Goal: Task Accomplishment & Management: Manage account settings

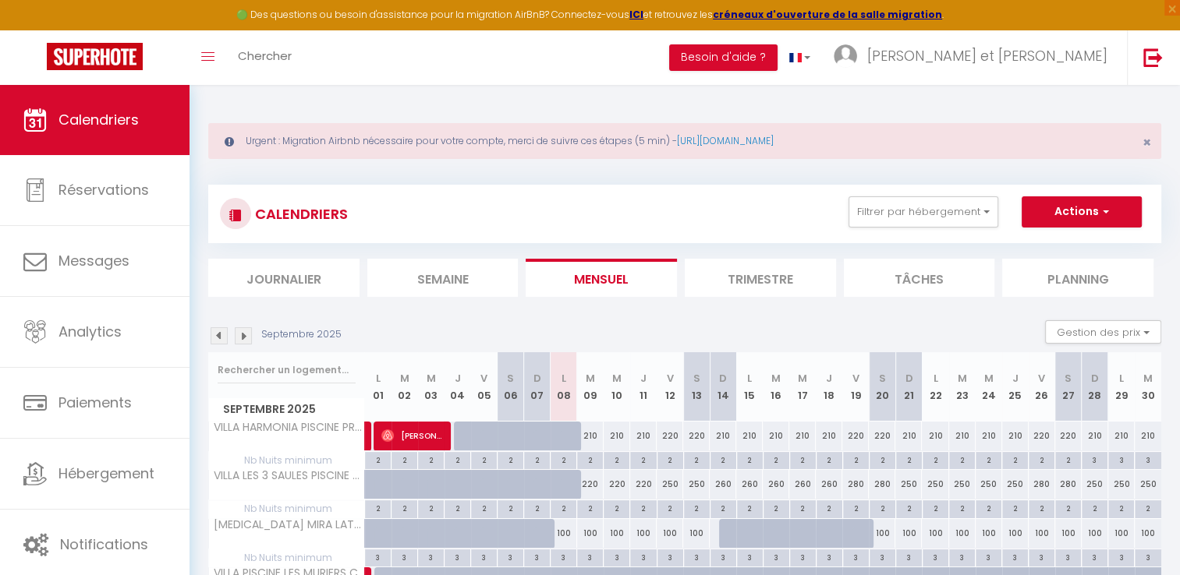
click at [219, 340] on img at bounding box center [219, 335] width 17 height 17
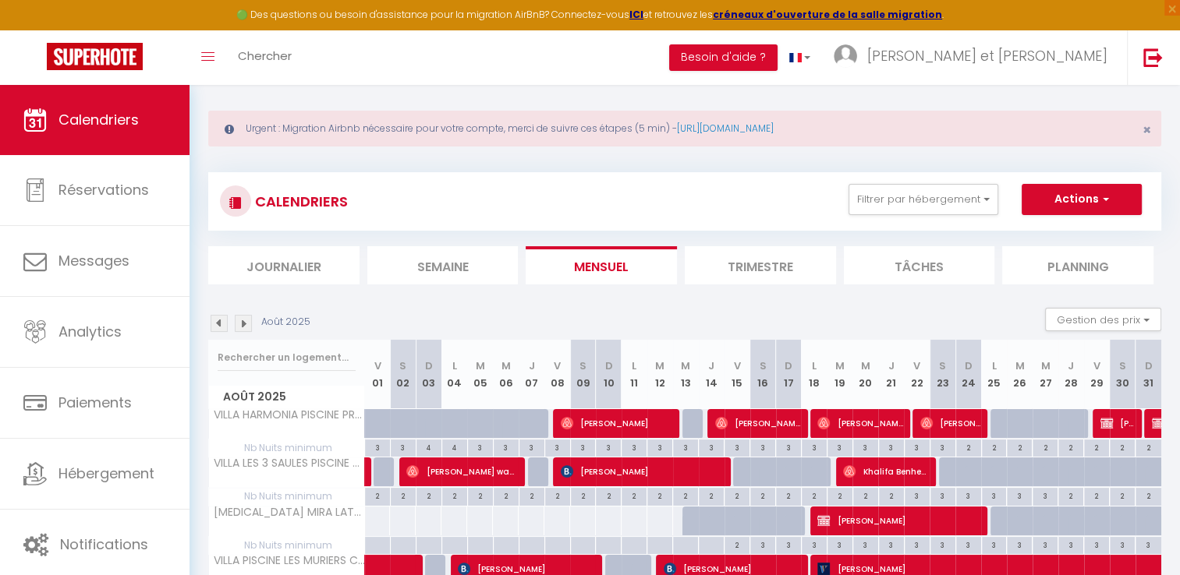
scroll to position [3, 0]
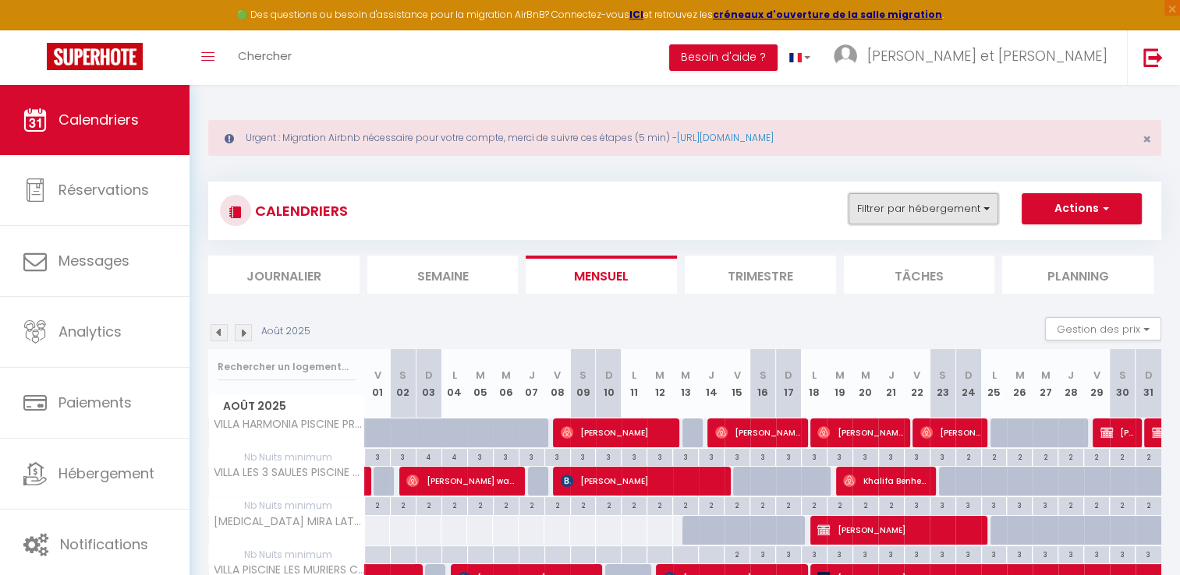
click at [989, 209] on button "Filtrer par hébergement" at bounding box center [923, 208] width 150 height 31
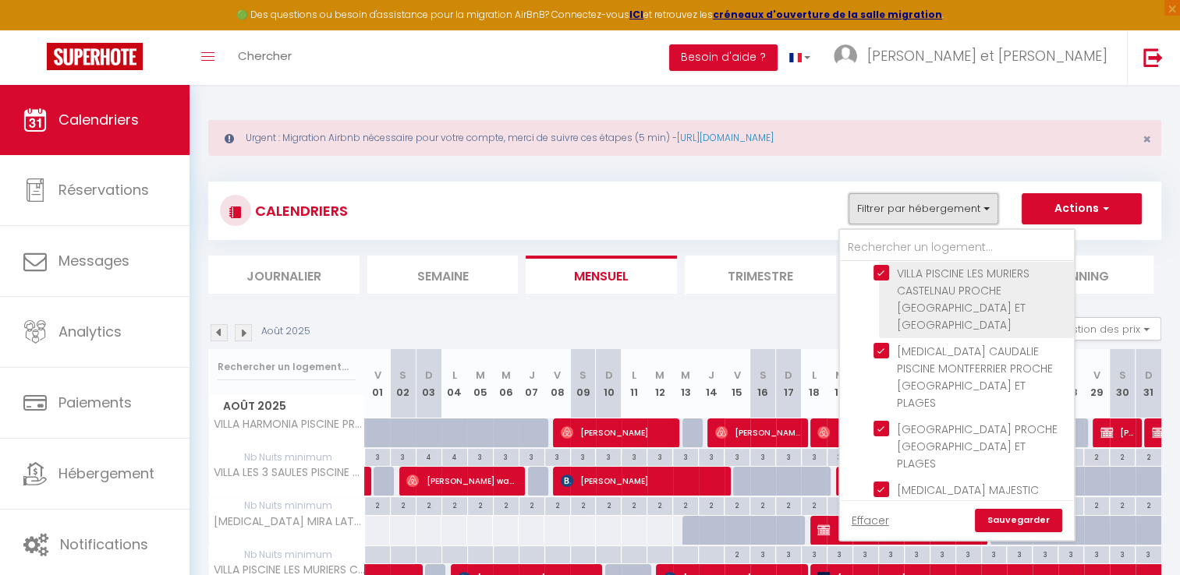
scroll to position [0, 0]
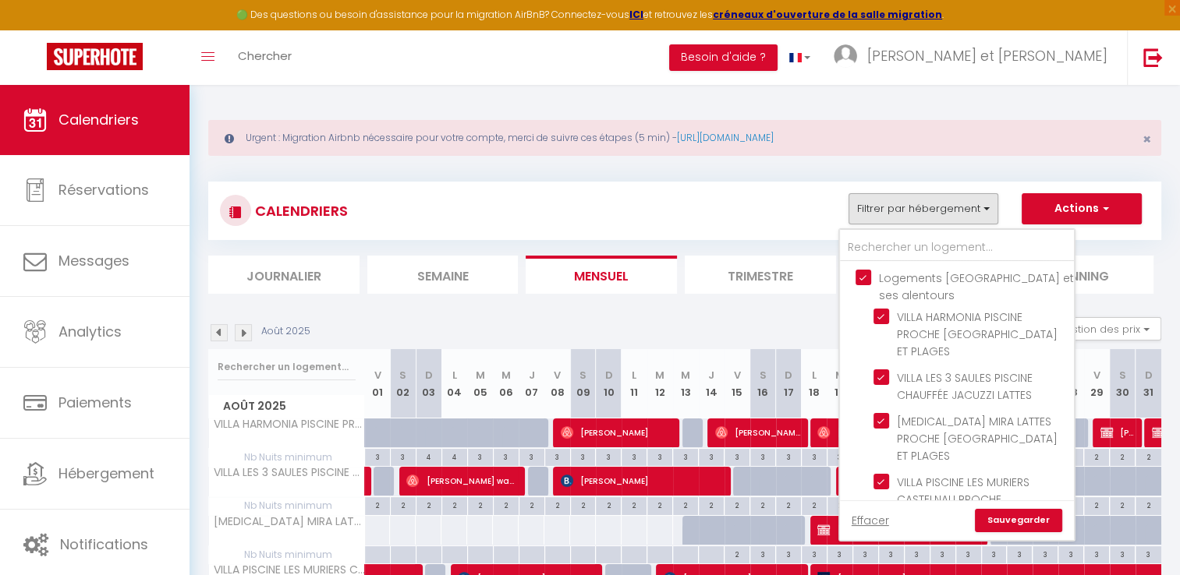
click at [864, 272] on input "Logements [GEOGRAPHIC_DATA] et ses alentours" at bounding box center [972, 278] width 234 height 16
checkbox input "false"
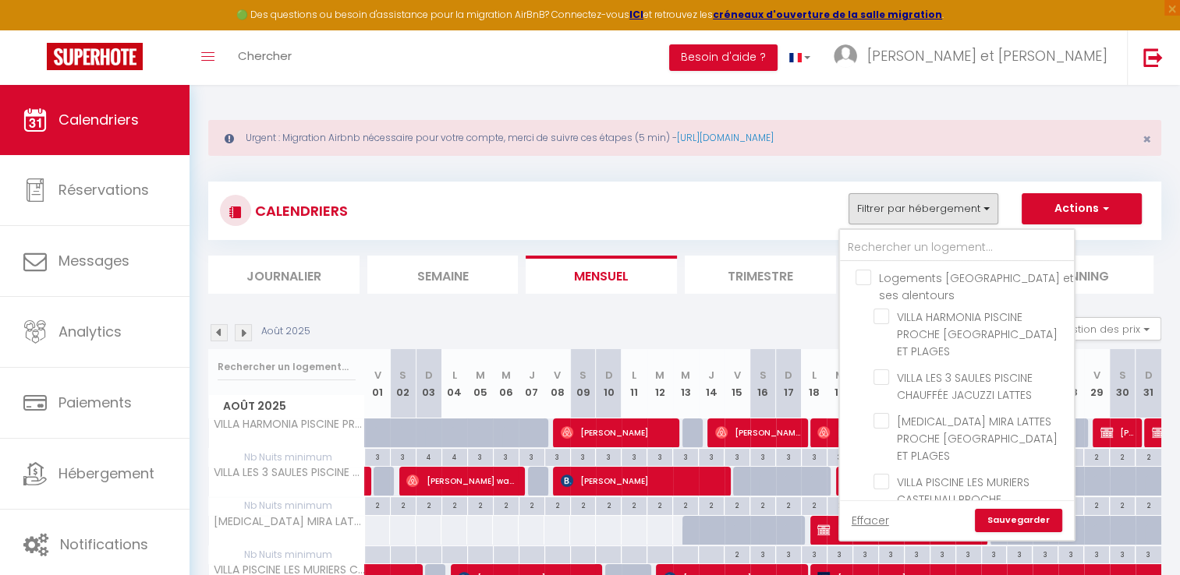
checkbox input "false"
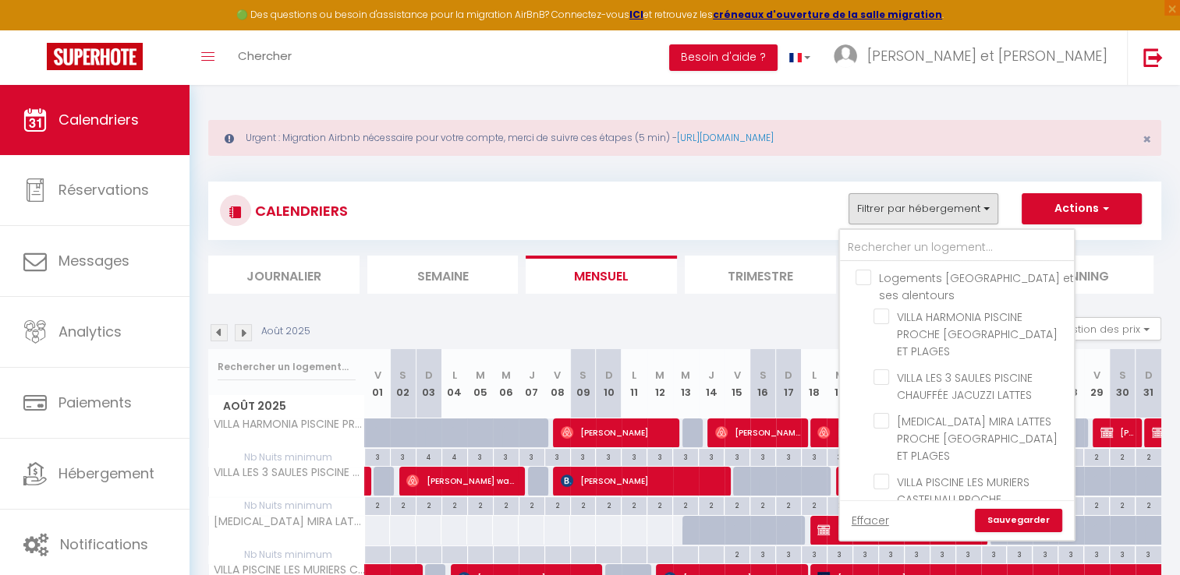
checkbox input "false"
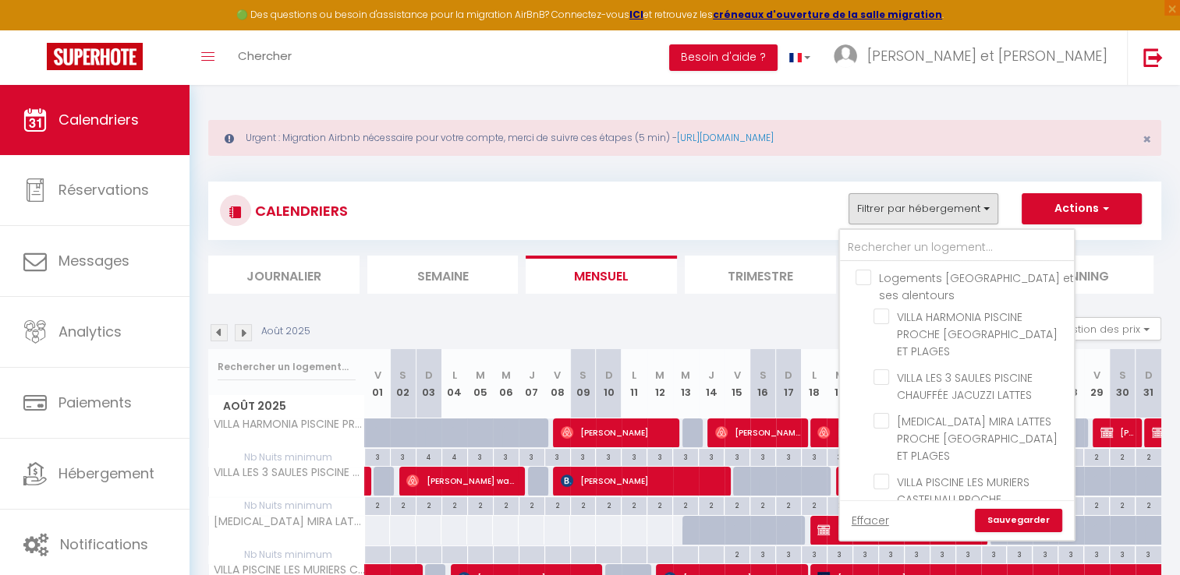
checkbox input "false"
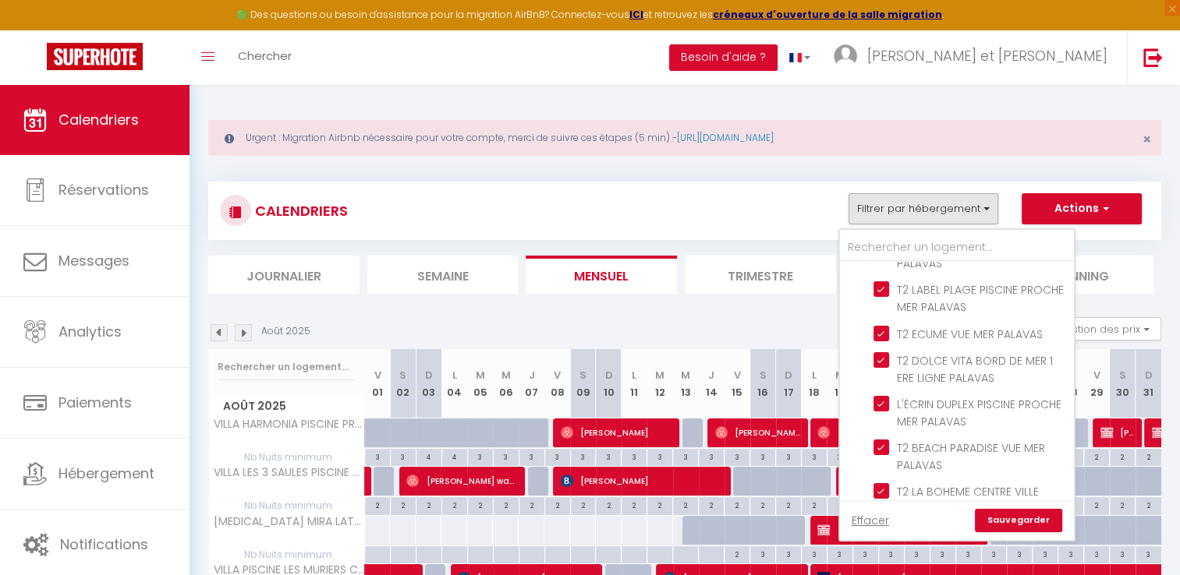
scroll to position [1282, 0]
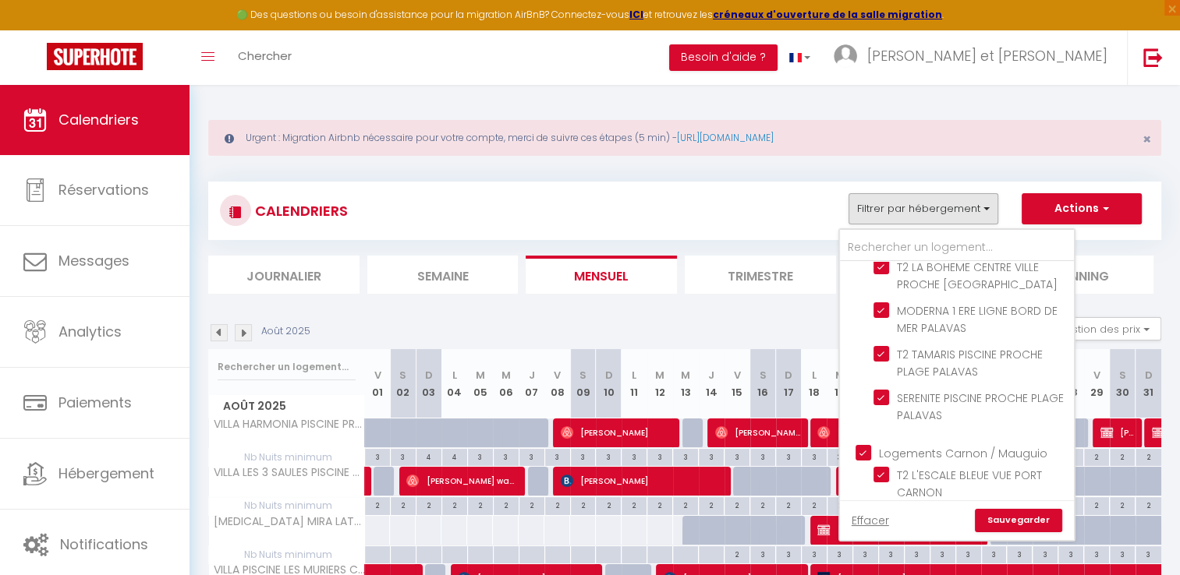
click at [865, 444] on input "Logements Carnon / Mauguio" at bounding box center [972, 452] width 234 height 16
checkbox input "false"
click at [992, 515] on link "Sauvegarder" at bounding box center [1018, 520] width 87 height 23
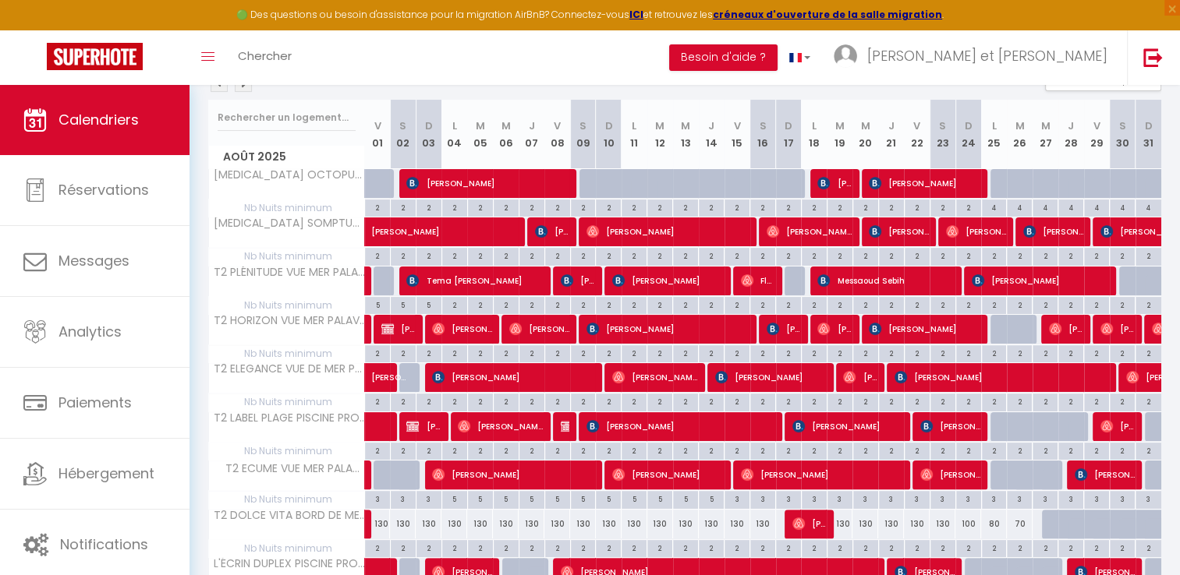
scroll to position [251, 0]
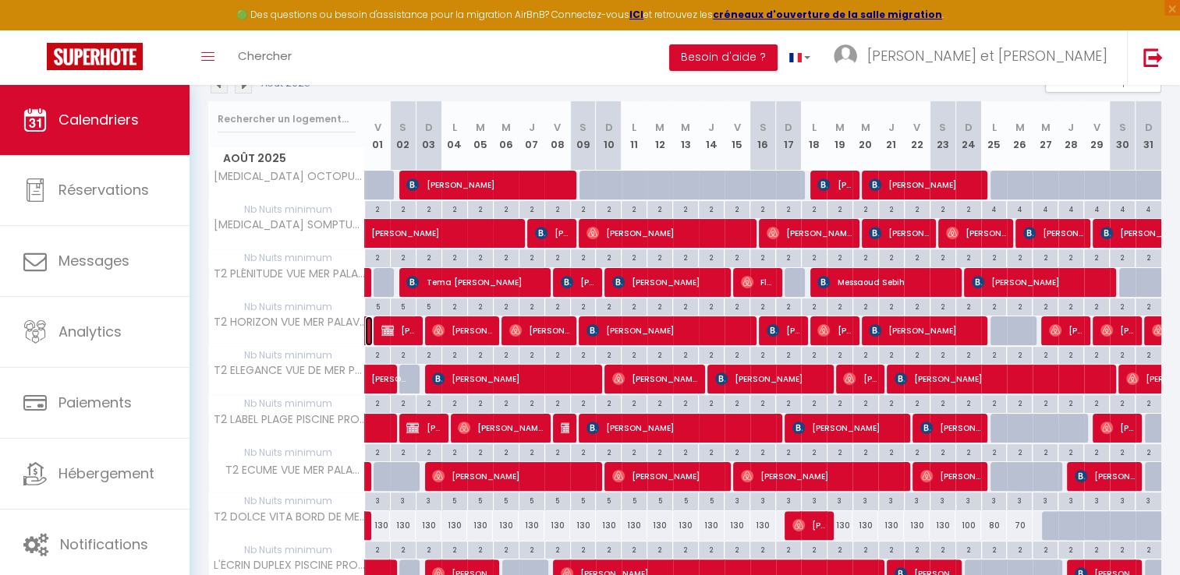
click at [365, 326] on link at bounding box center [369, 332] width 8 height 30
select select "OK"
select select "0"
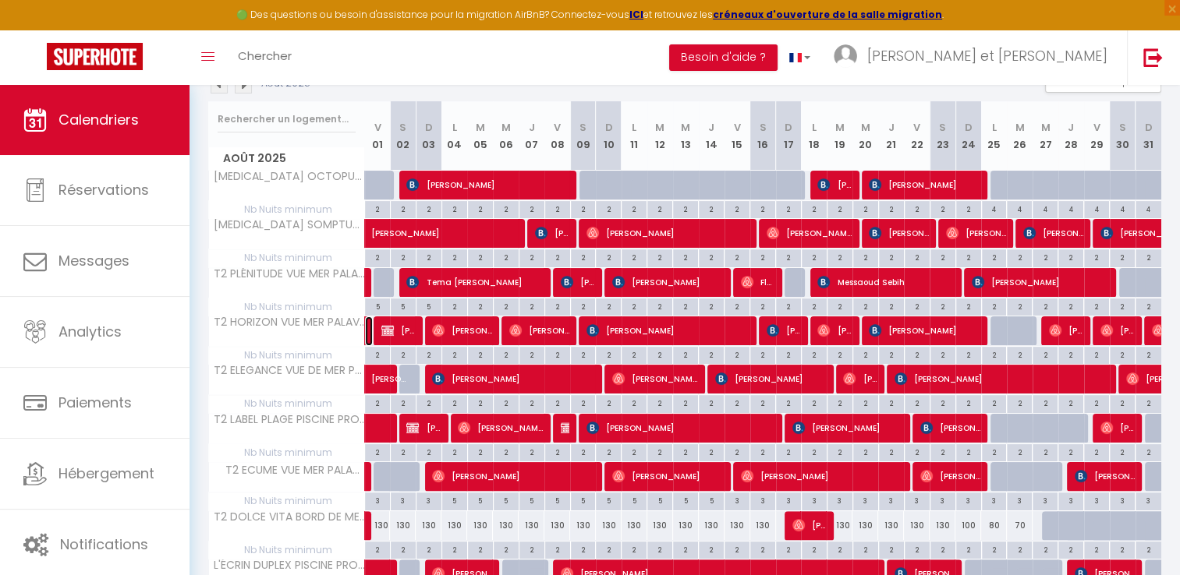
select select "1"
select select
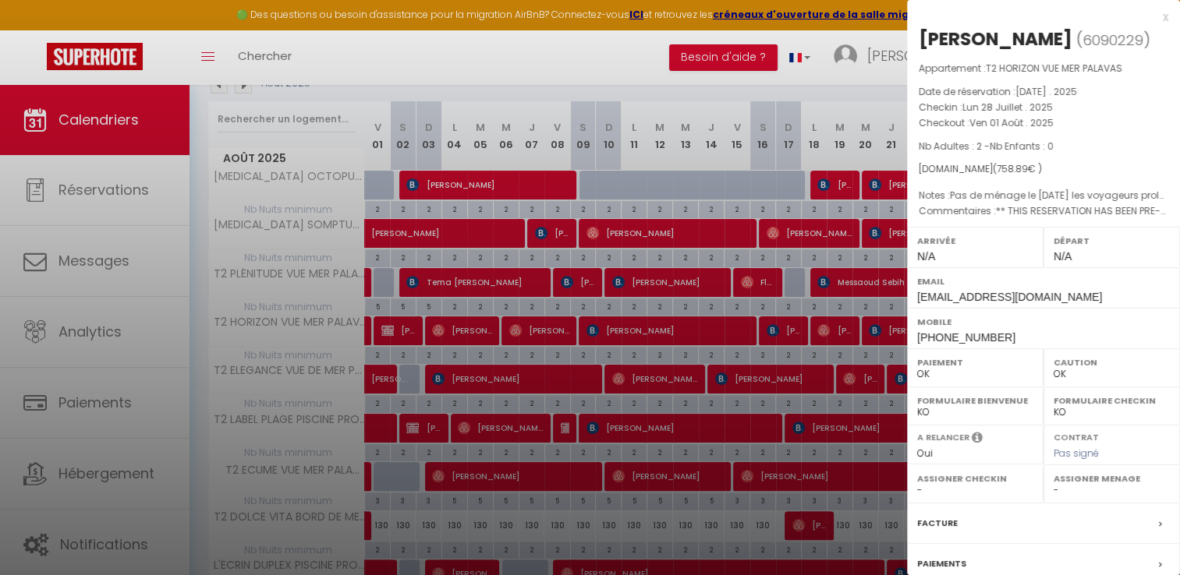
click at [533, 65] on div at bounding box center [590, 287] width 1180 height 575
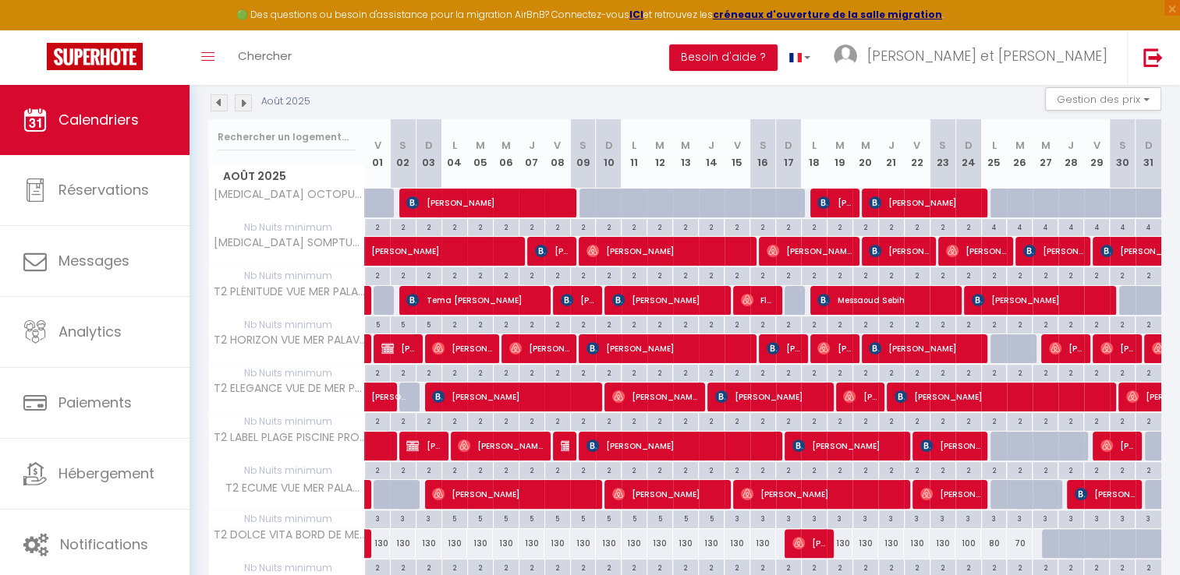
scroll to position [230, 0]
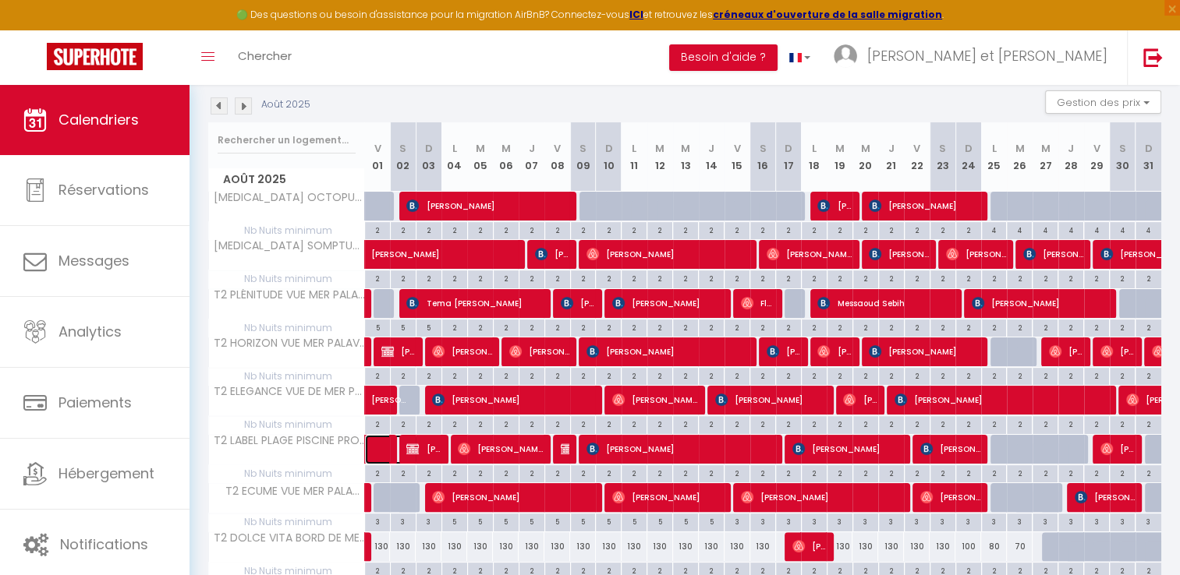
click at [382, 450] on span at bounding box center [399, 450] width 36 height 30
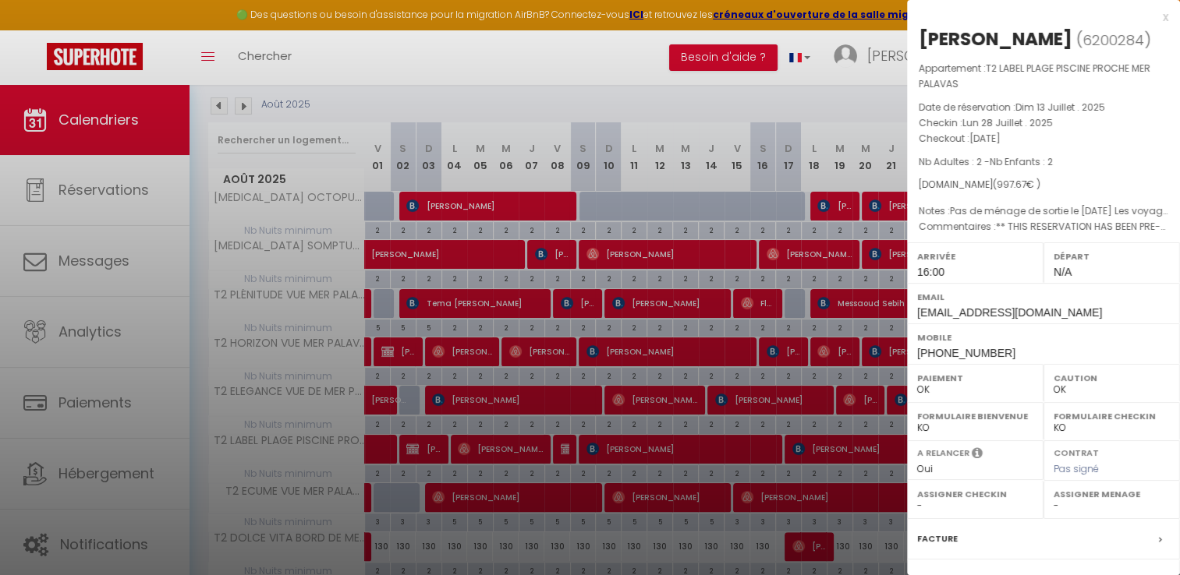
click at [414, 449] on div at bounding box center [590, 287] width 1180 height 575
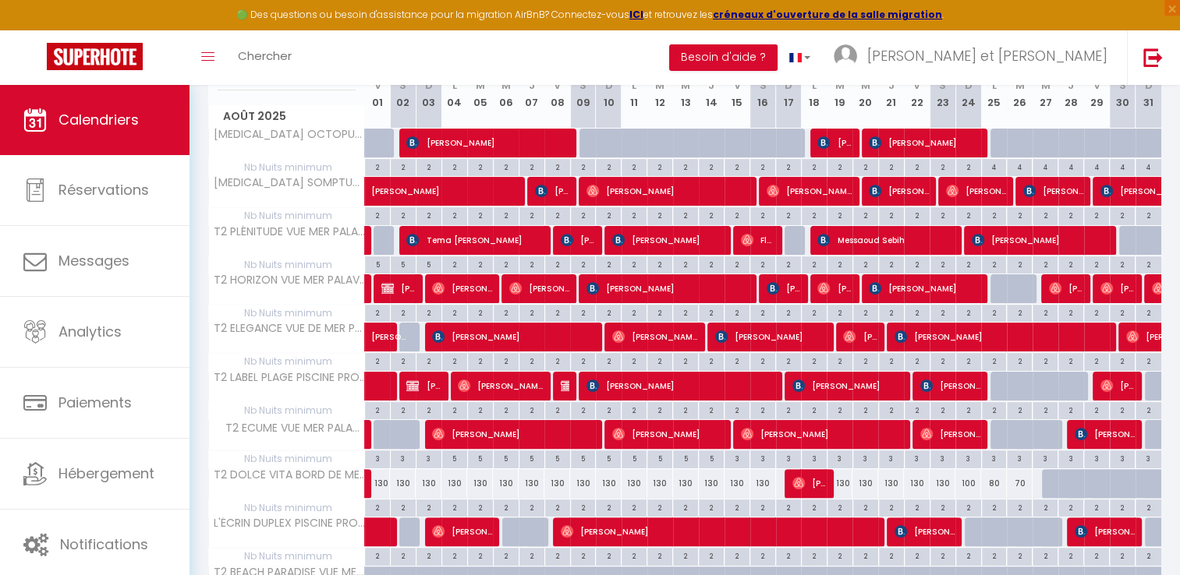
scroll to position [349, 0]
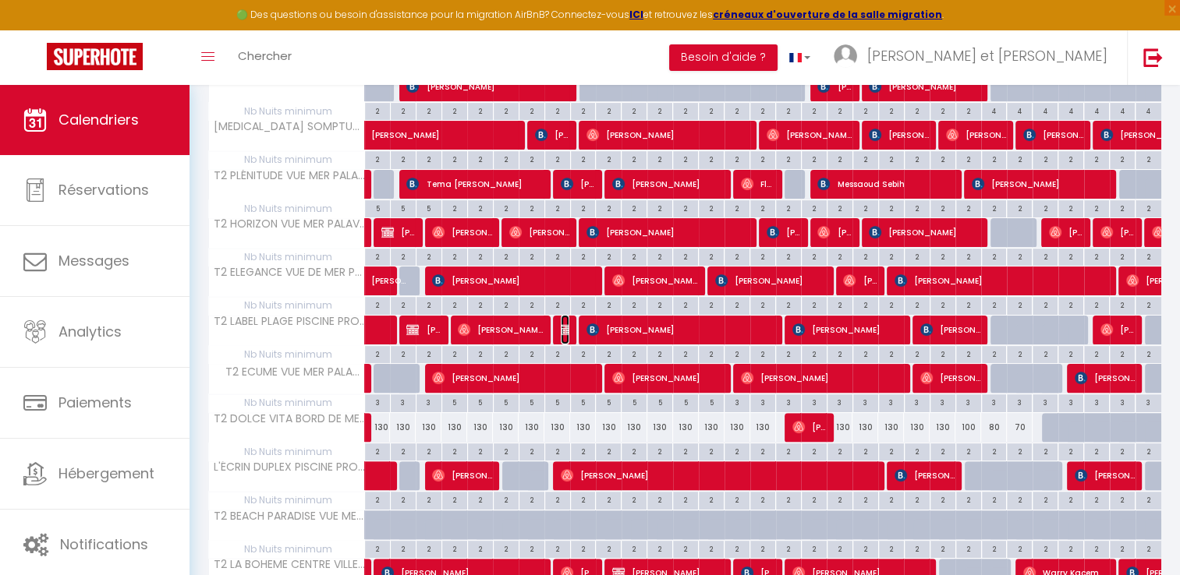
click at [565, 331] on img at bounding box center [567, 330] width 12 height 12
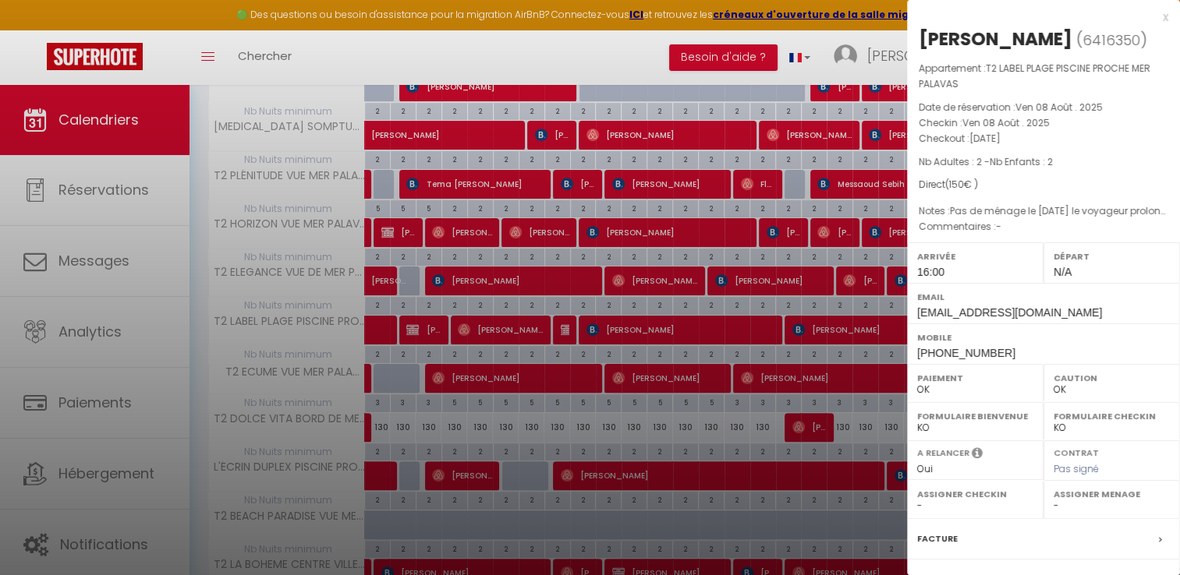
click at [647, 78] on div at bounding box center [590, 287] width 1180 height 575
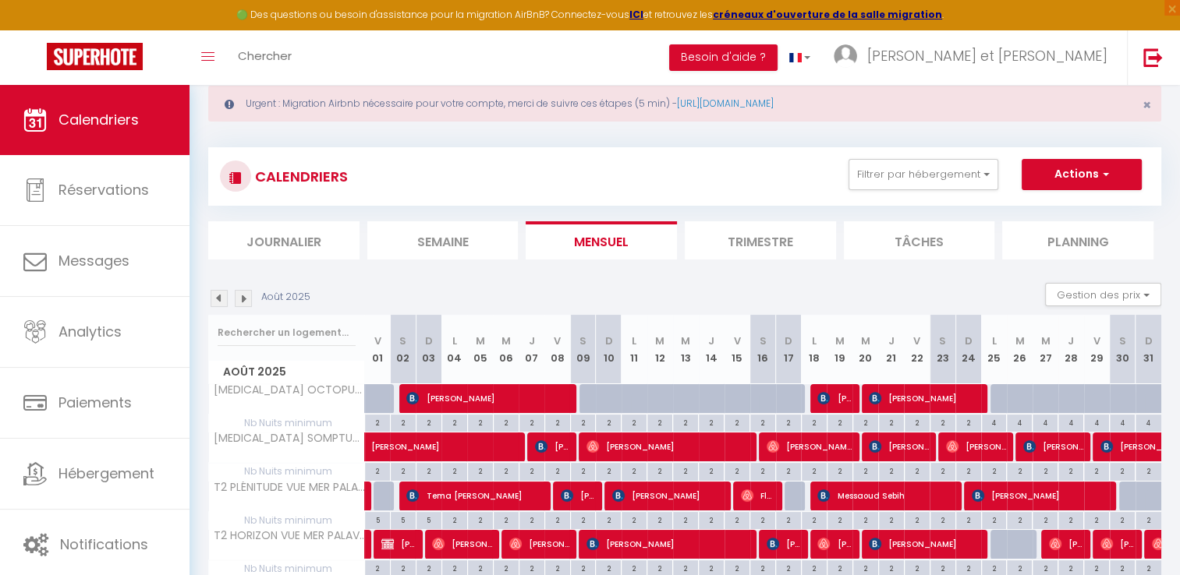
scroll to position [18, 0]
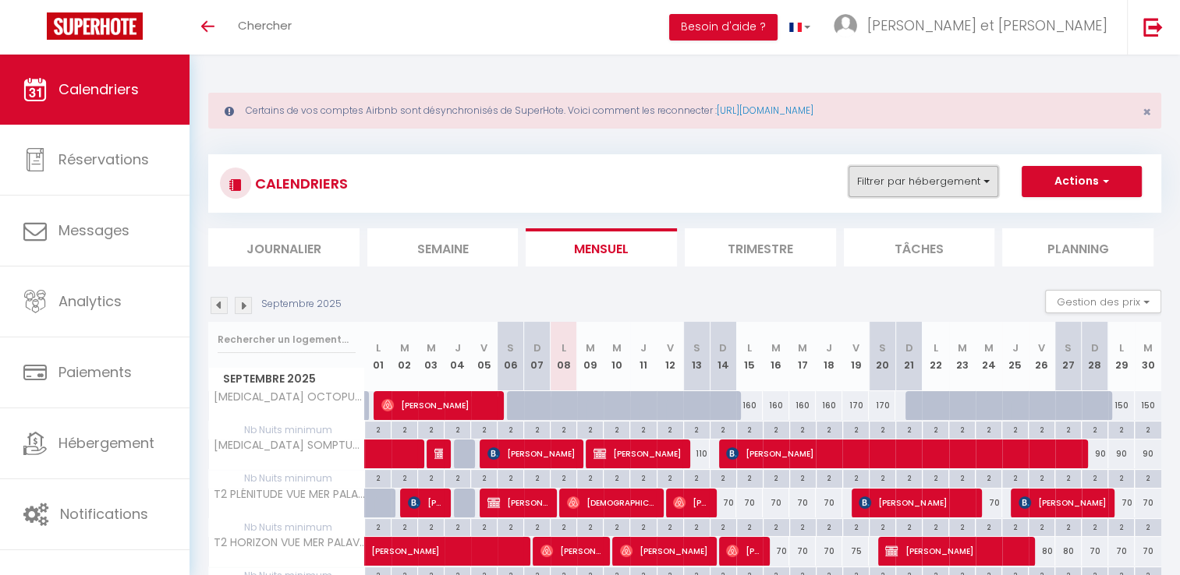
click at [957, 177] on button "Filtrer par hébergement" at bounding box center [923, 181] width 150 height 31
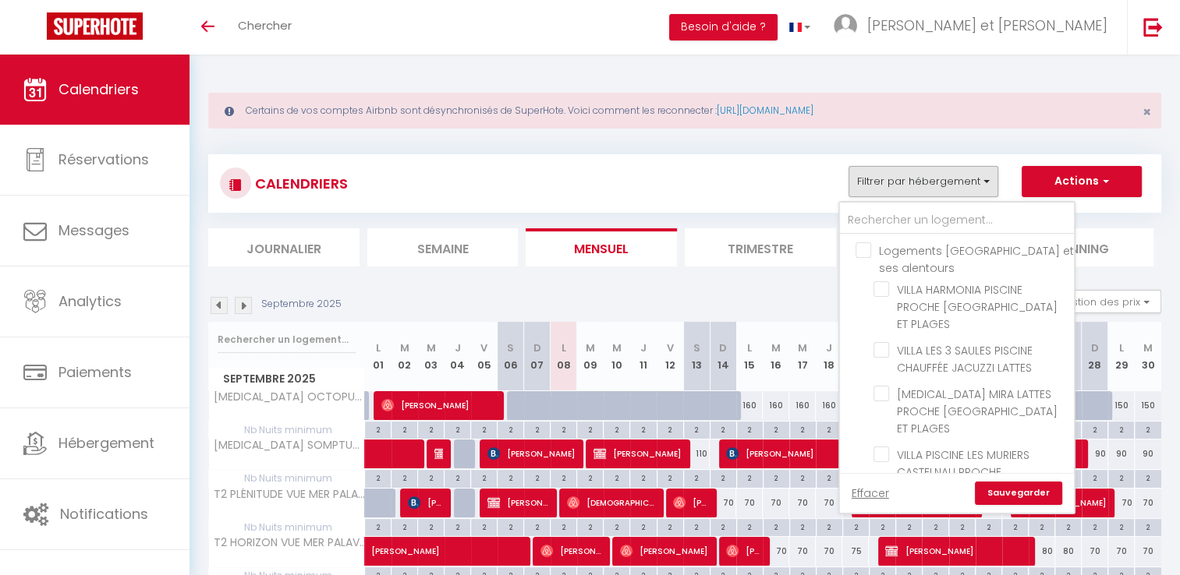
click at [870, 254] on input "Logements [GEOGRAPHIC_DATA] et ses alentours" at bounding box center [972, 250] width 234 height 16
checkbox input "true"
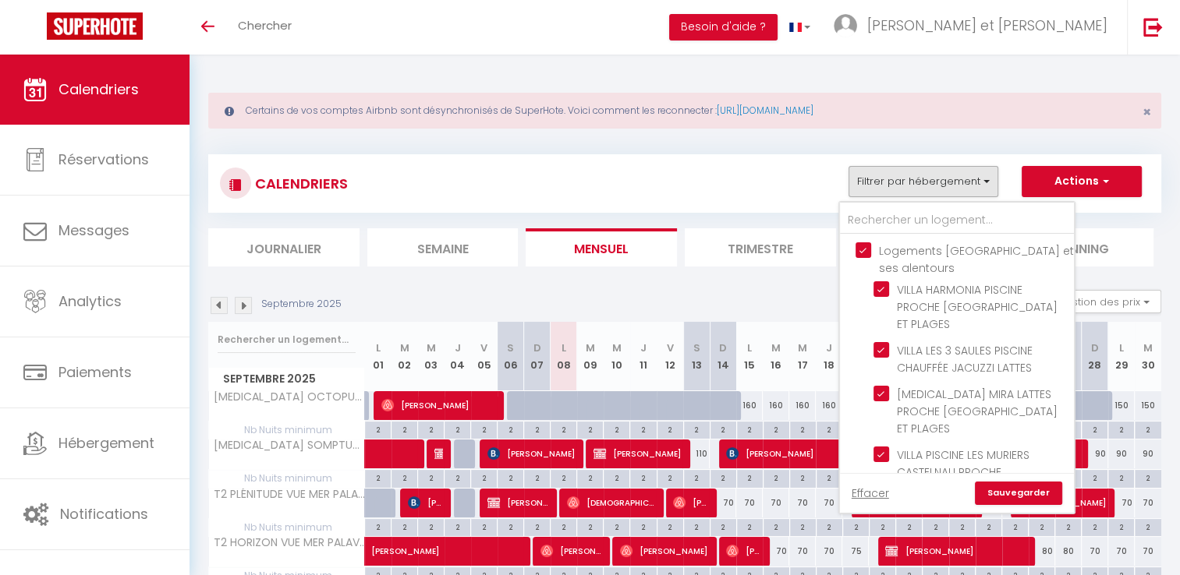
checkbox input "true"
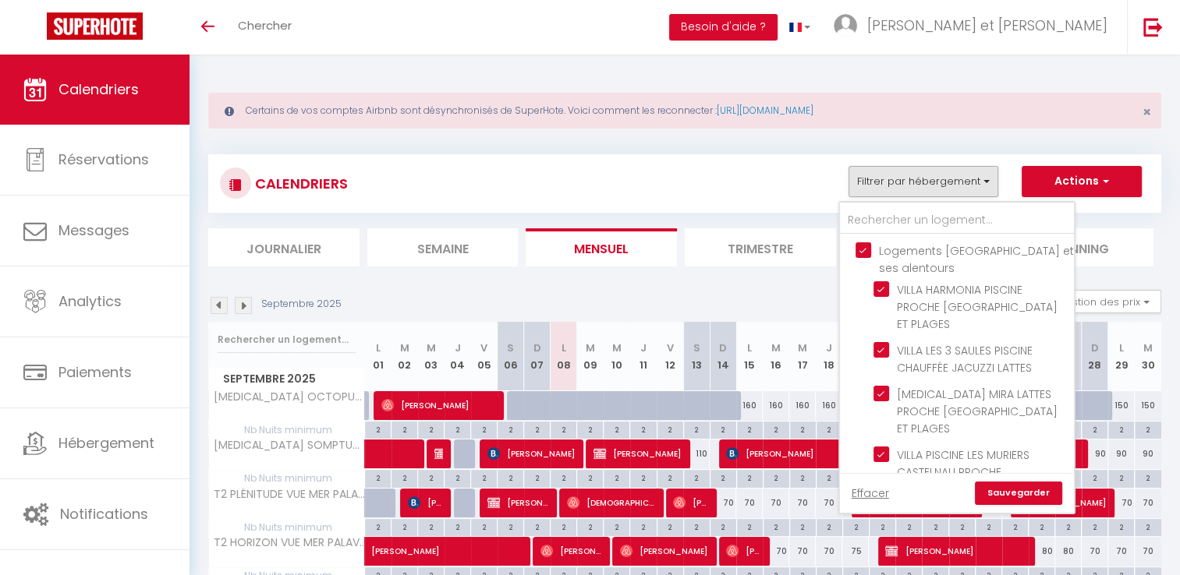
checkbox input "true"
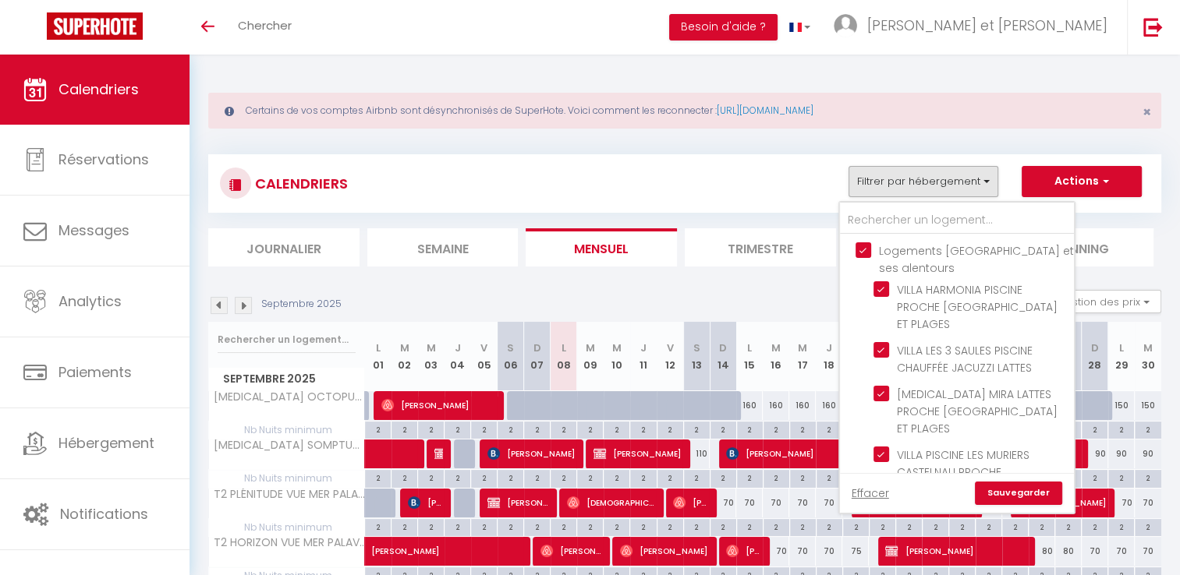
checkbox input "true"
checkbox input "false"
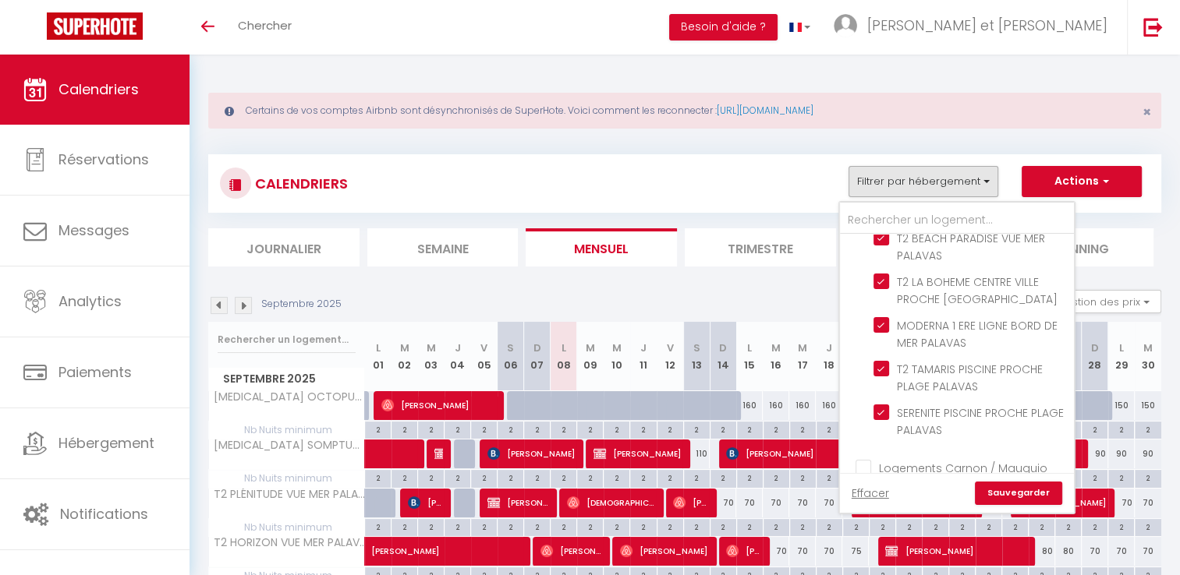
scroll to position [1282, 0]
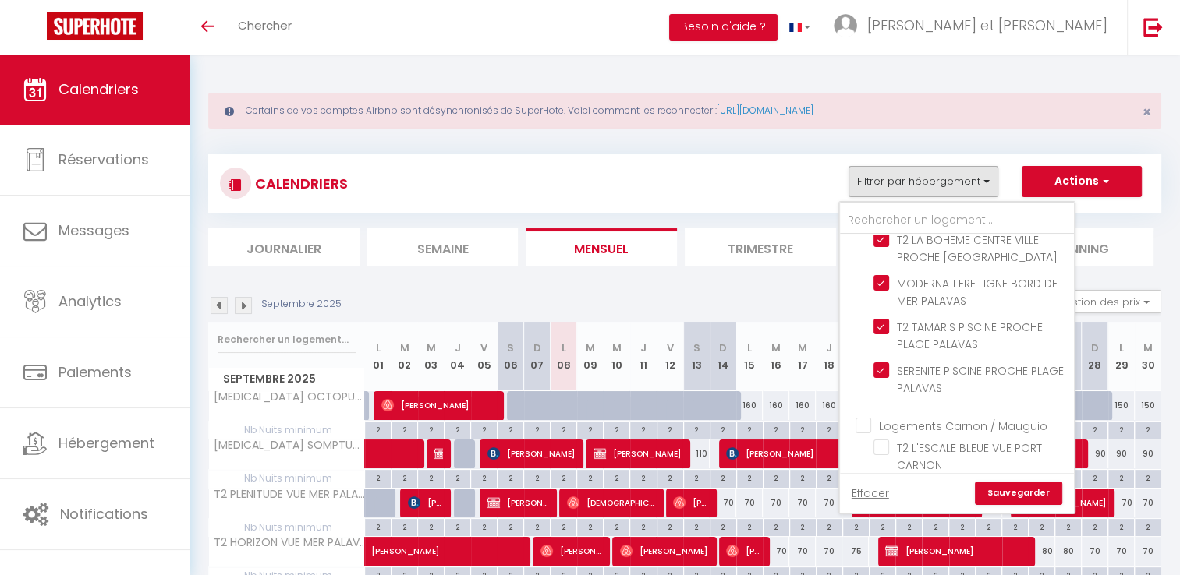
click at [865, 417] on input "Logements Carnon / Mauguio" at bounding box center [972, 425] width 234 height 16
checkbox input "true"
click at [999, 491] on link "Sauvegarder" at bounding box center [1018, 493] width 87 height 23
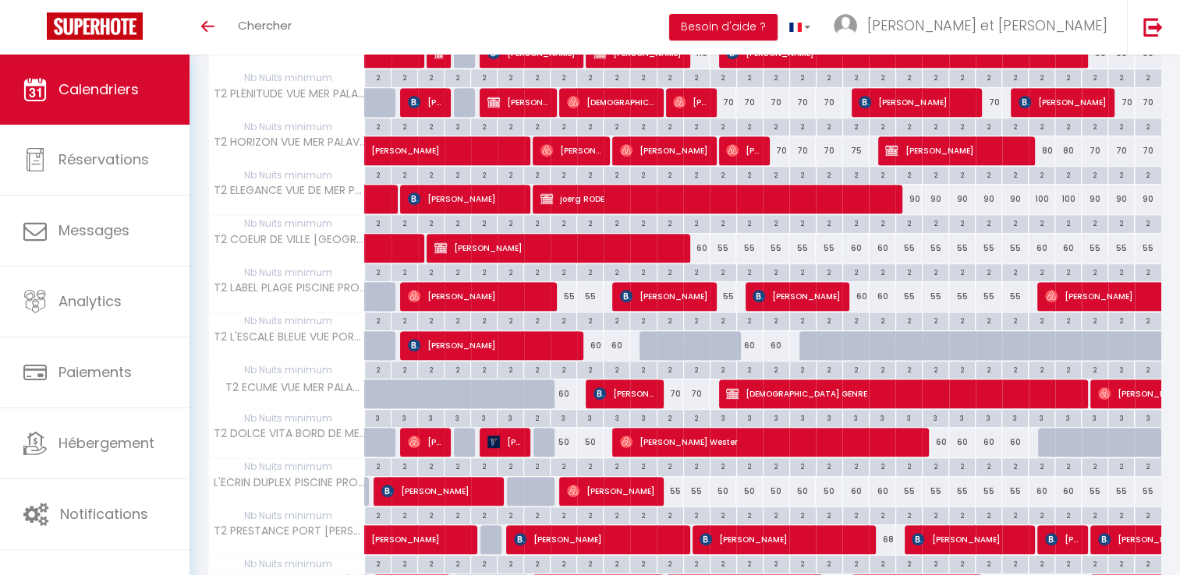
scroll to position [883, 0]
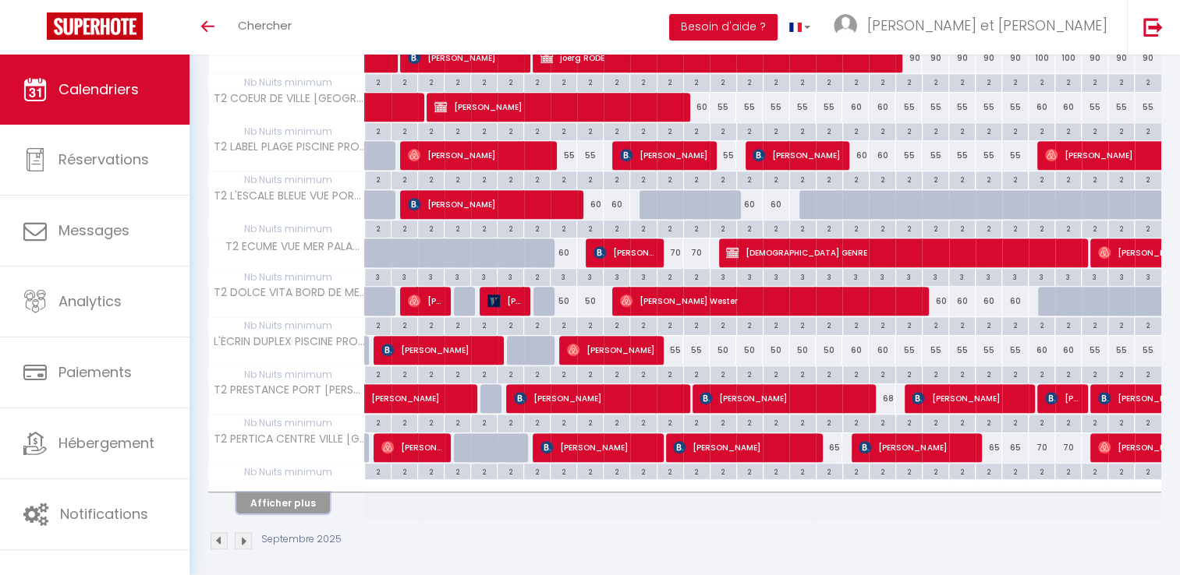
click at [299, 494] on button "Afficher plus" at bounding box center [283, 503] width 94 height 21
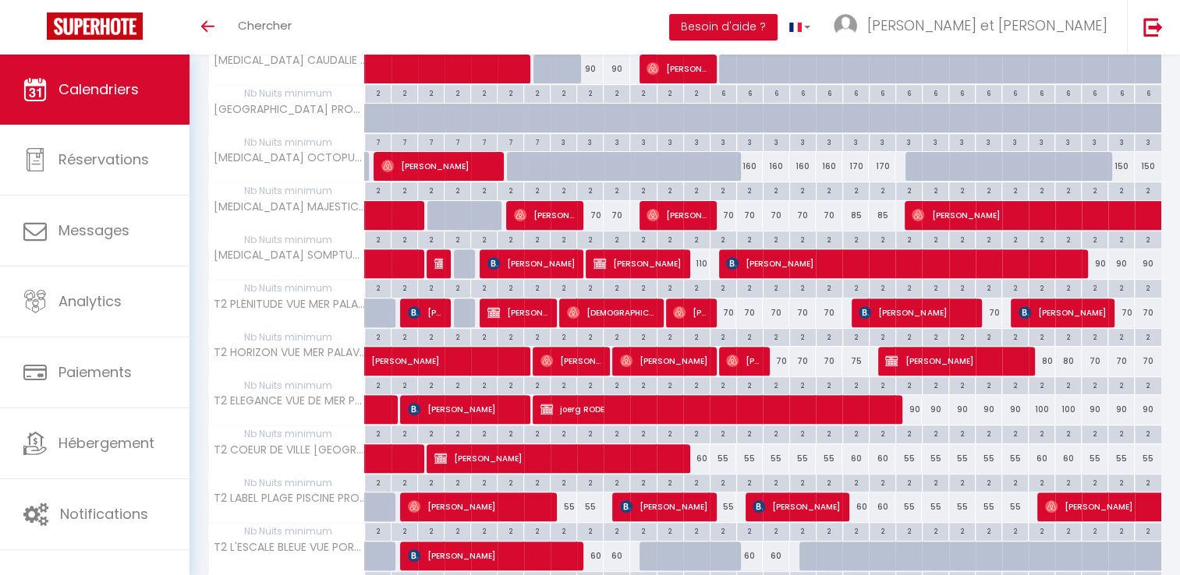
scroll to position [530, 0]
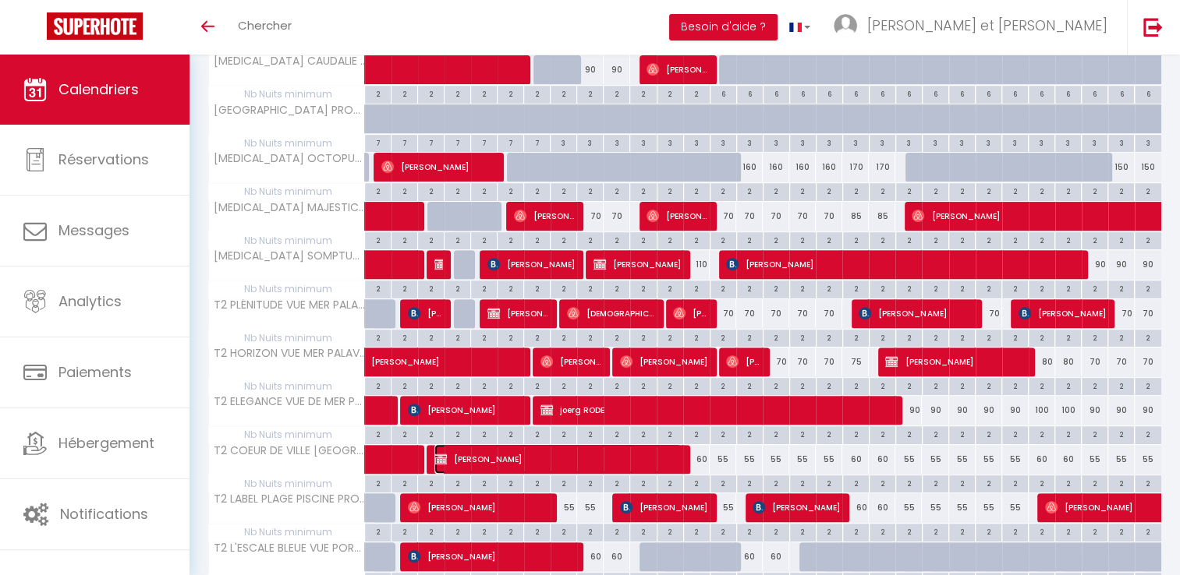
click at [452, 457] on span "[PERSON_NAME]" at bounding box center [557, 459] width 247 height 30
select select "OK"
select select "KO"
select select "0"
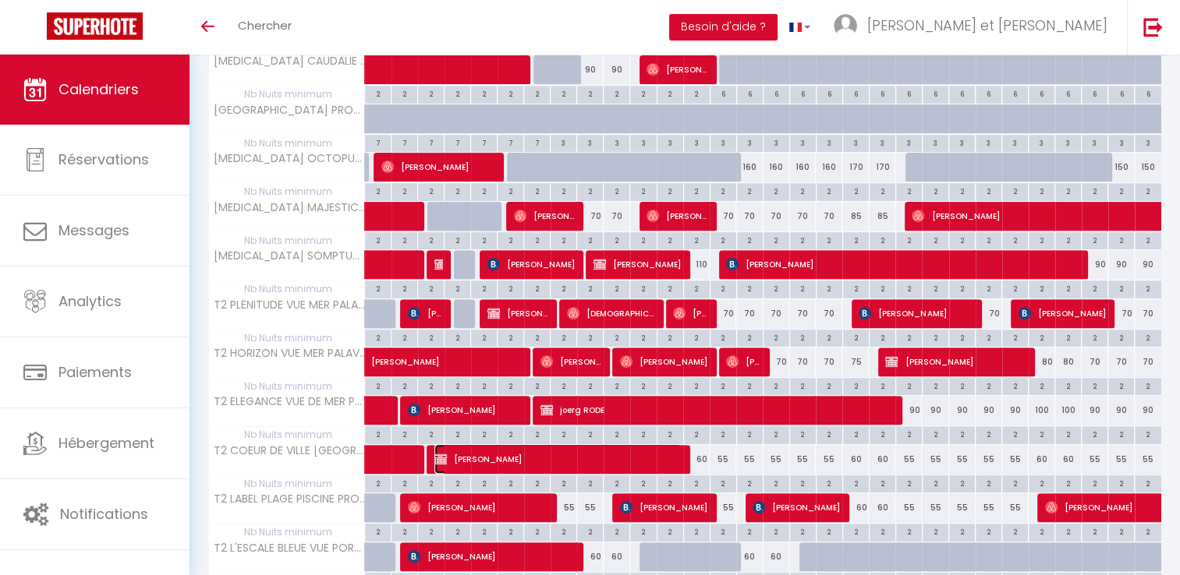
select select "1"
select select
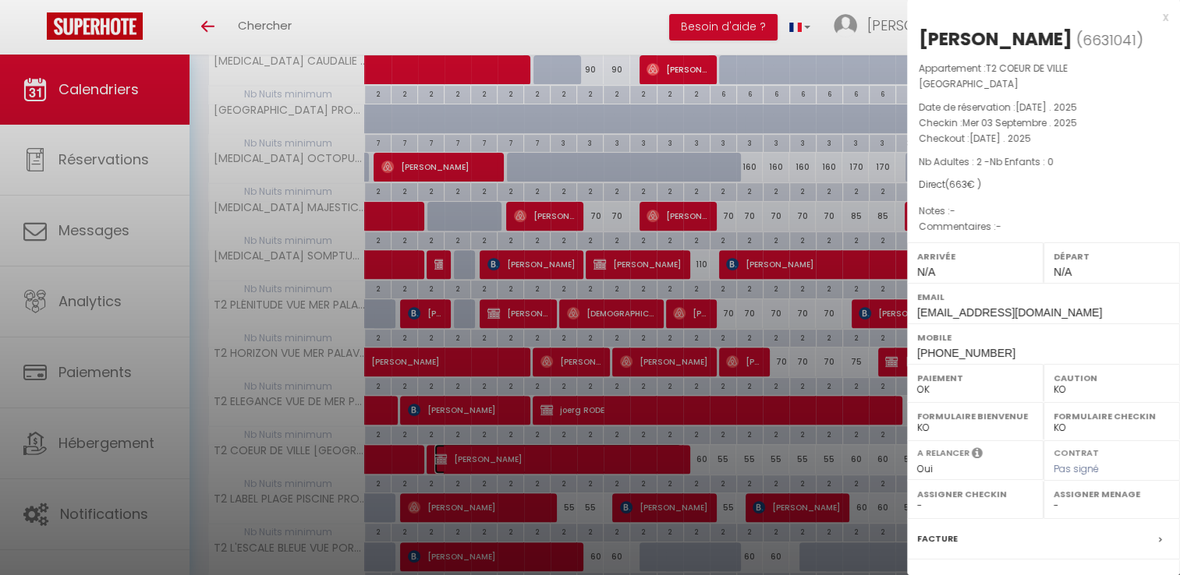
select select "42629"
click at [1151, 14] on div "x" at bounding box center [1037, 17] width 261 height 19
